Goal: Check status: Check status

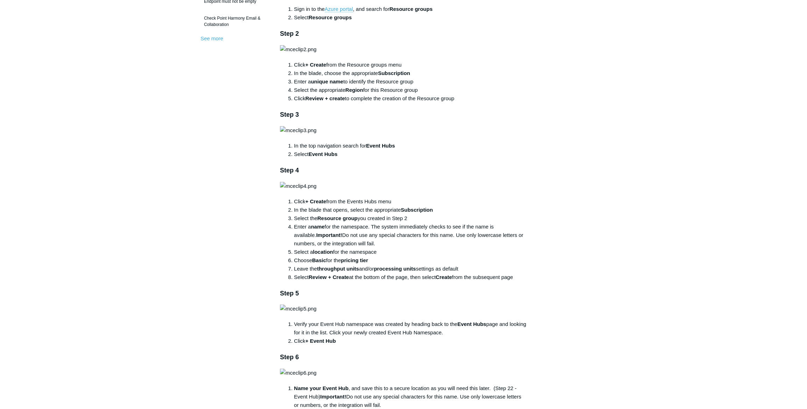
scroll to position [318, 0]
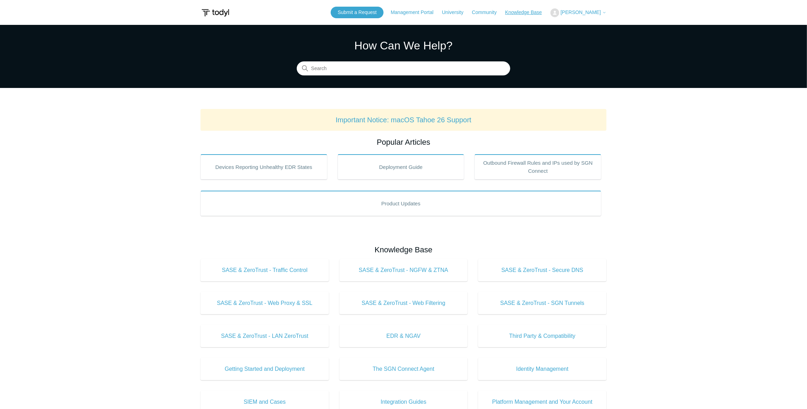
click at [549, 14] on link "Knowledge Base" at bounding box center [528, 12] width 44 height 7
click at [600, 12] on span "[PERSON_NAME]" at bounding box center [581, 12] width 40 height 6
click at [595, 25] on link "My Support Requests" at bounding box center [585, 27] width 68 height 12
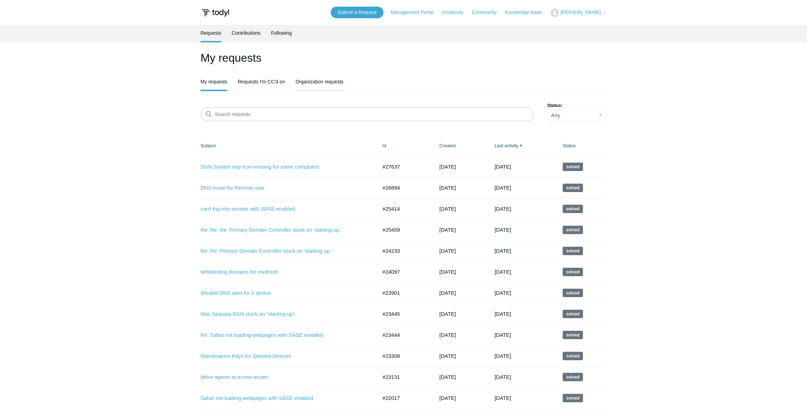
click at [320, 78] on link "Organization requests" at bounding box center [320, 81] width 48 height 15
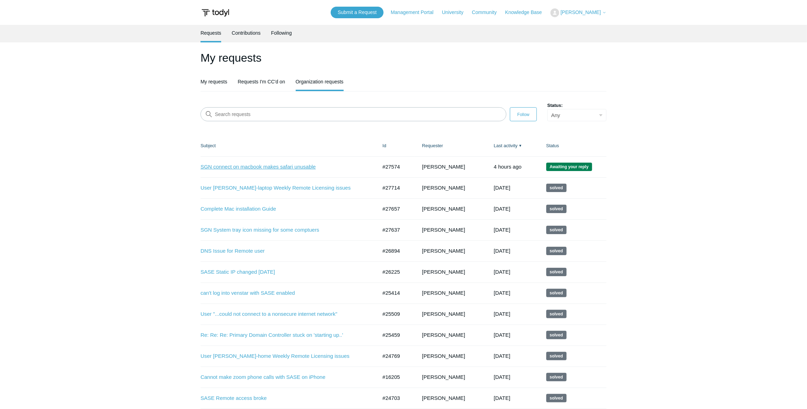
click at [249, 166] on link "SGN connect on macbook makes safari unusable" at bounding box center [284, 167] width 166 height 8
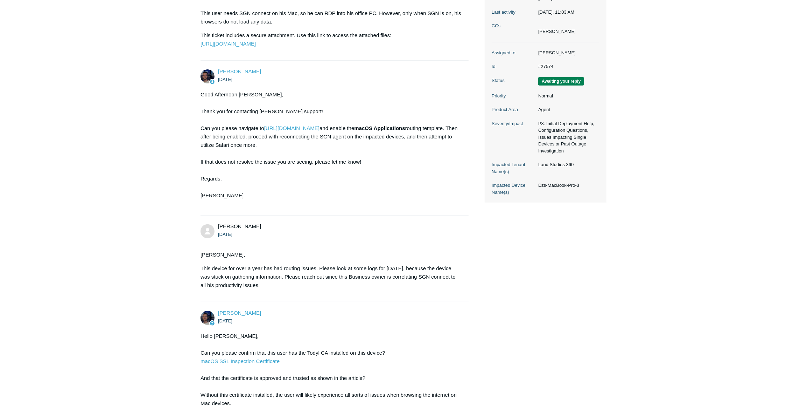
scroll to position [286, 0]
